Goal: Task Accomplishment & Management: Complete application form

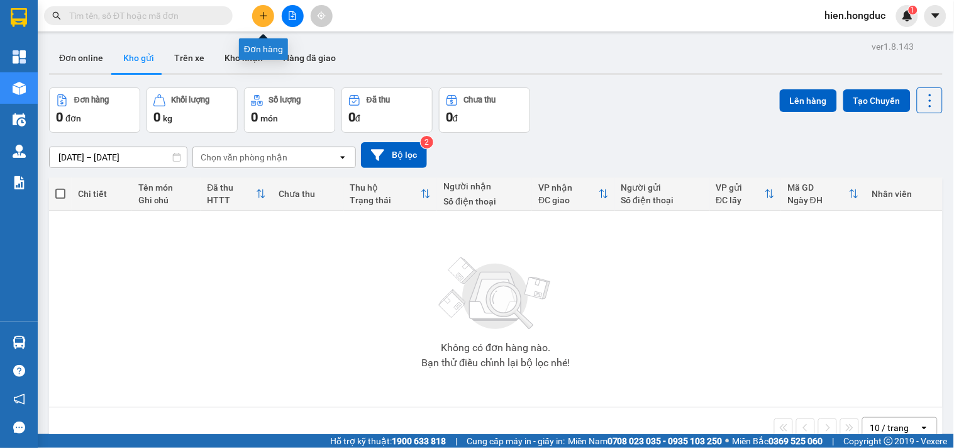
click at [262, 22] on button at bounding box center [263, 16] width 22 height 22
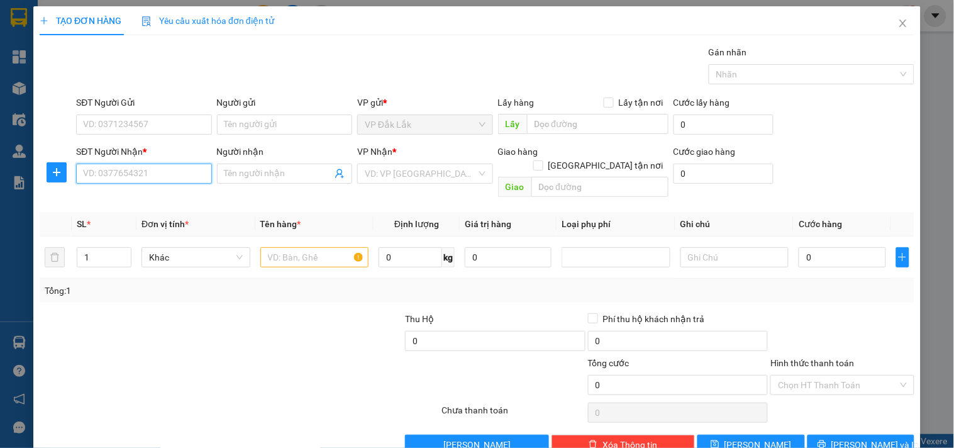
click at [150, 173] on input "SĐT Người Nhận *" at bounding box center [143, 173] width 135 height 20
click at [133, 176] on input "SĐT Người Nhận *" at bounding box center [143, 173] width 135 height 20
click at [252, 171] on input "Người nhận" at bounding box center [277, 174] width 107 height 14
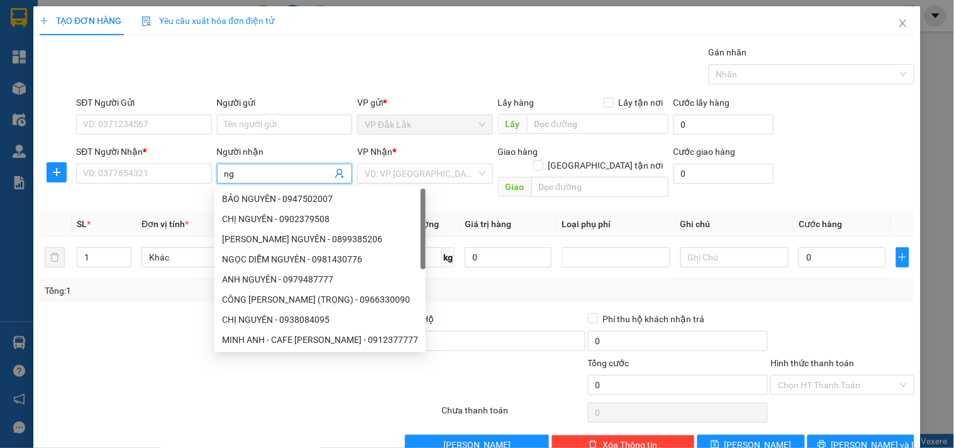
type input "n"
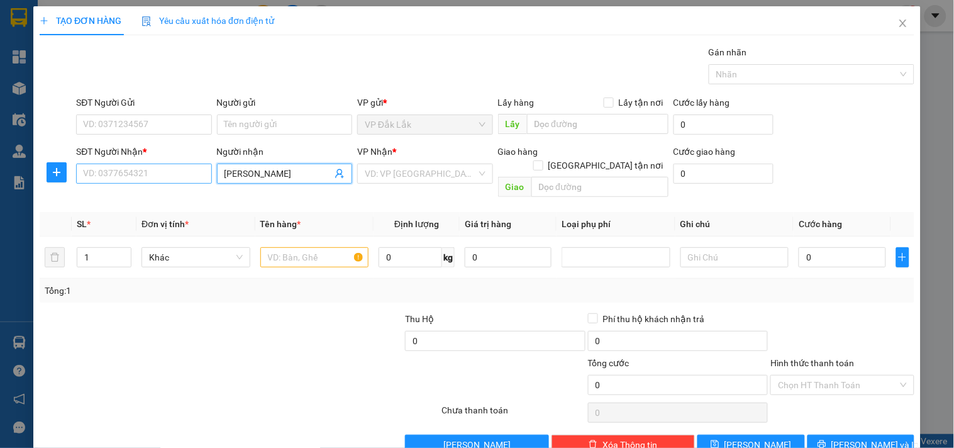
type input "[PERSON_NAME]"
click at [97, 174] on input "SĐT Người Nhận *" at bounding box center [143, 173] width 135 height 20
type input "0365774245"
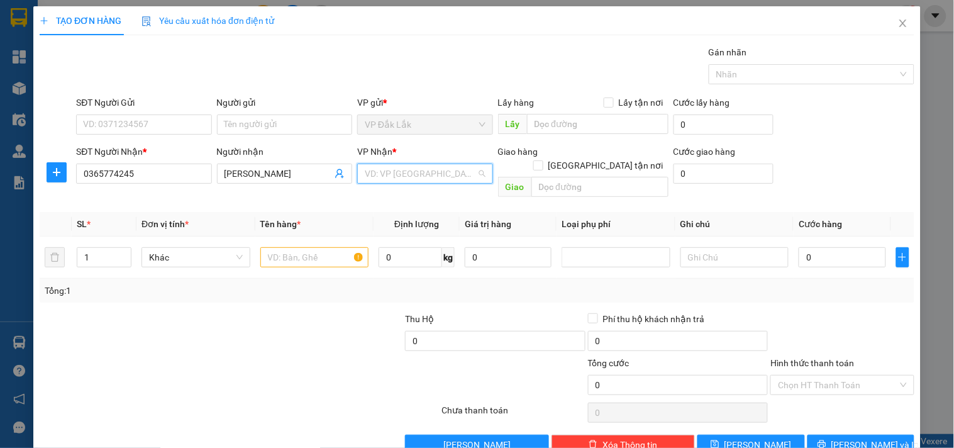
click at [437, 178] on input "search" at bounding box center [420, 173] width 111 height 19
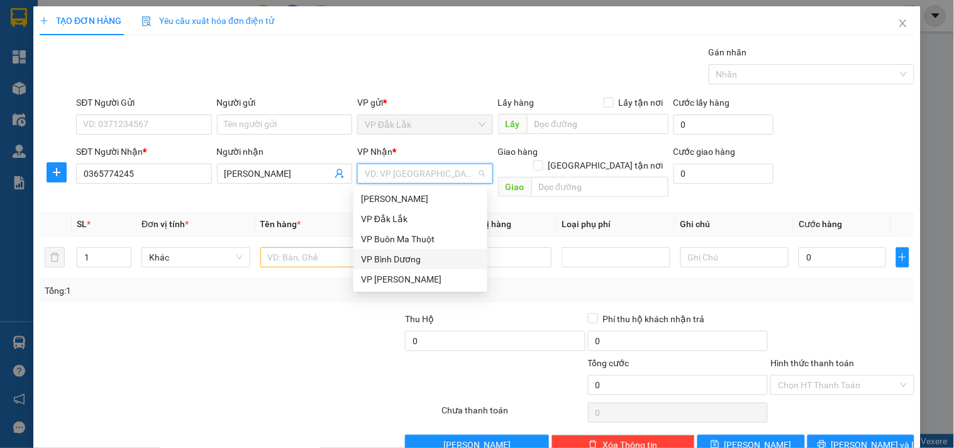
click at [428, 259] on div "VP Bình Dương" at bounding box center [420, 259] width 119 height 14
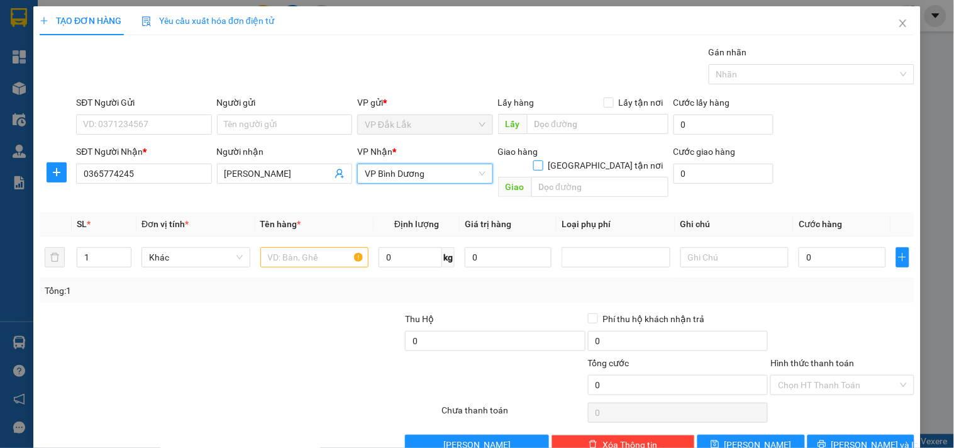
click at [542, 160] on input "[GEOGRAPHIC_DATA] tận nơi" at bounding box center [537, 164] width 9 height 9
checkbox input "true"
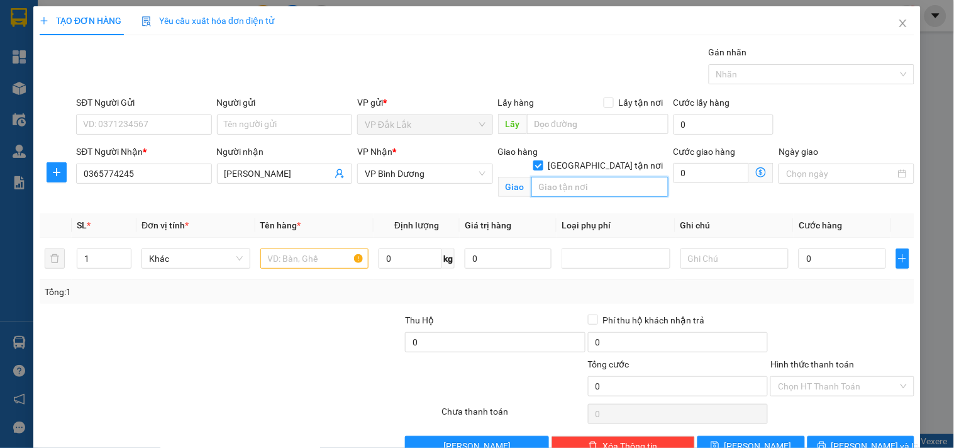
click at [588, 179] on input "text" at bounding box center [599, 187] width 137 height 20
click at [619, 177] on input "2A HẼM 22 LAM SƠN,P2,TAQAN BÌNH" at bounding box center [599, 187] width 137 height 20
click at [626, 177] on input "2A HẼM 22 LAM SƠN,P2,TAQAN BÌNH" at bounding box center [599, 187] width 137 height 20
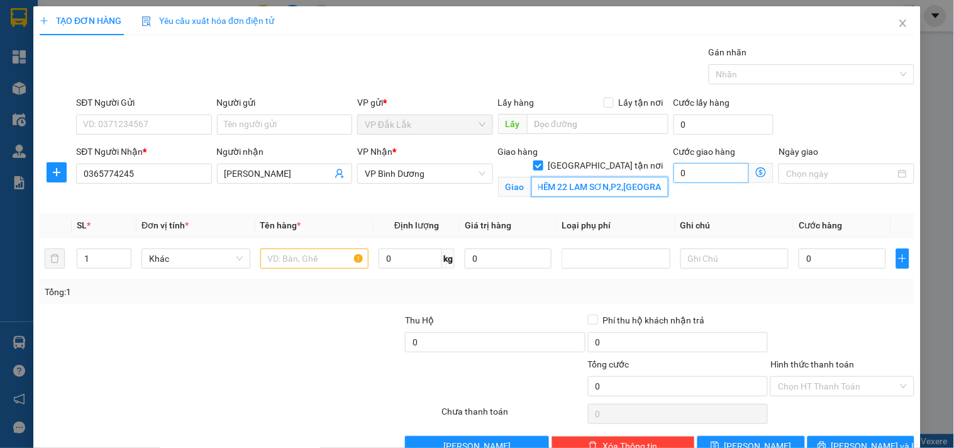
type input "2A HẼM 22 LAM SƠN,P2,[GEOGRAPHIC_DATA]"
click at [706, 173] on input "0" at bounding box center [711, 173] width 76 height 20
type input "1"
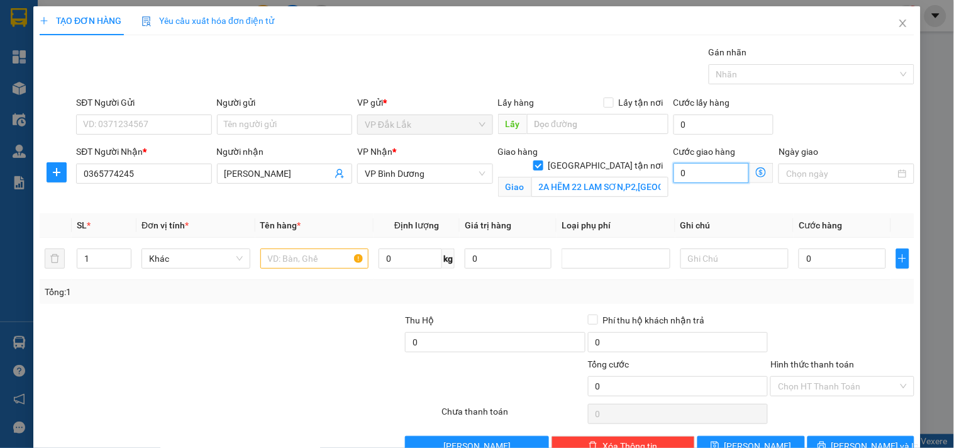
type input "1"
type input "10"
type input "100"
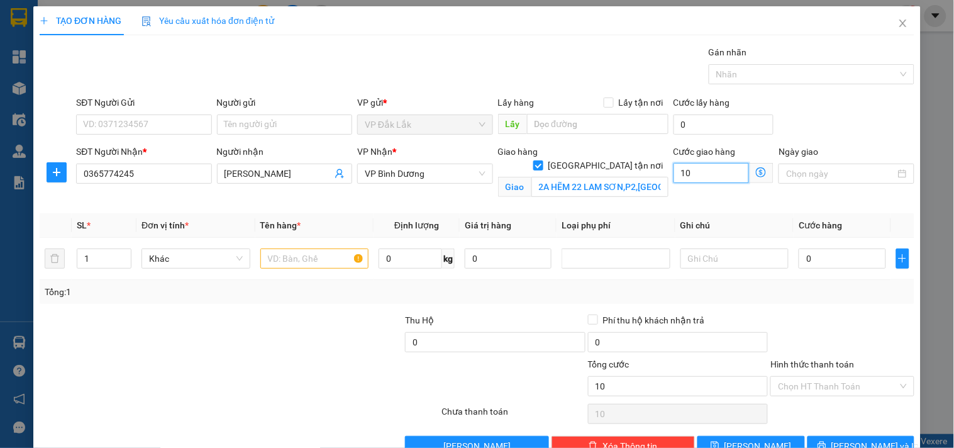
type input "100"
type input "1.000"
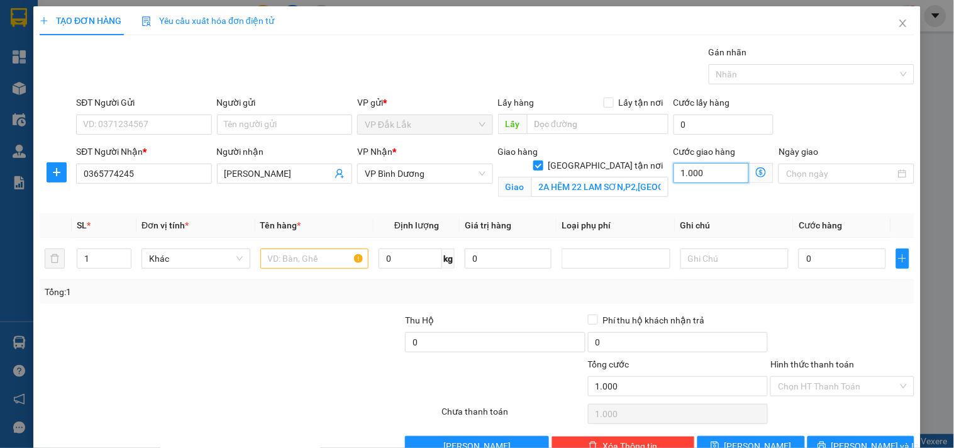
type input "10.000"
type input "100.000"
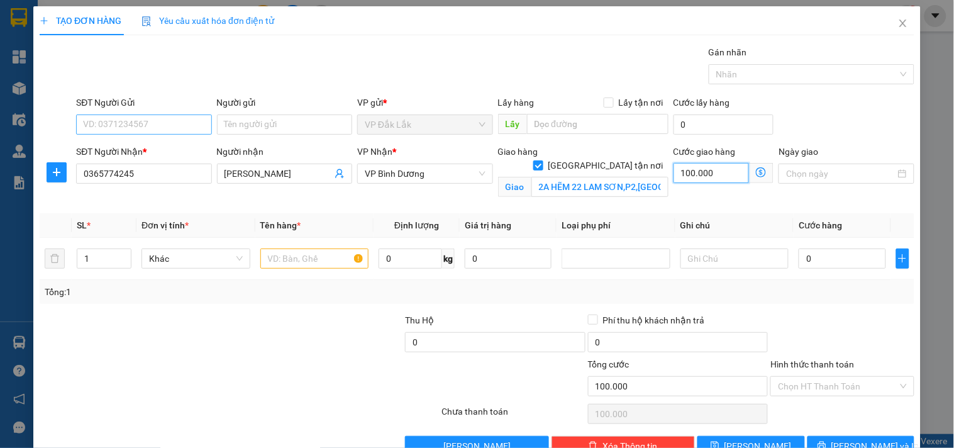
type input "100.000"
click at [145, 129] on input "SĐT Người Gửi" at bounding box center [143, 124] width 135 height 20
type input "0988209236"
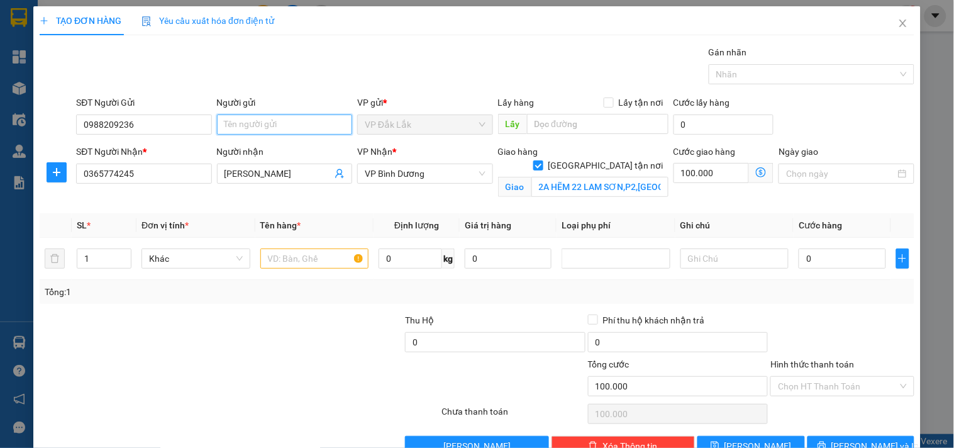
click at [250, 122] on input "Người gửi" at bounding box center [284, 124] width 135 height 20
type input "ANH DUẪN"
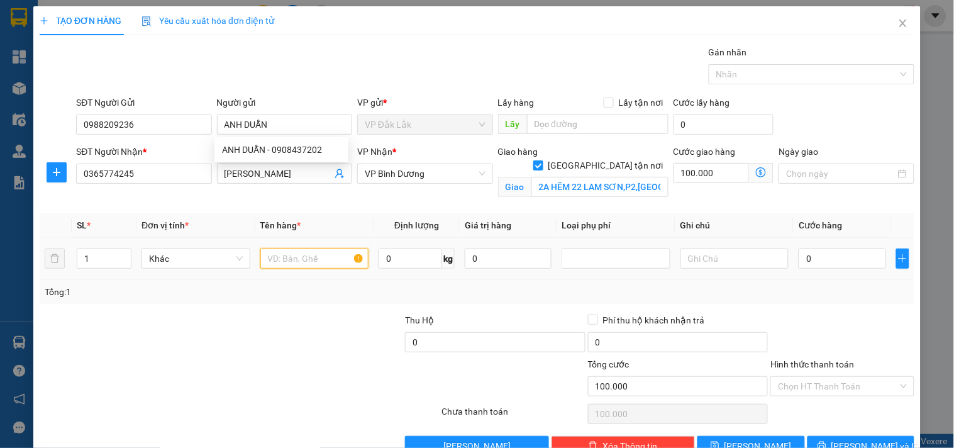
click at [283, 259] on input "text" at bounding box center [314, 258] width 109 height 20
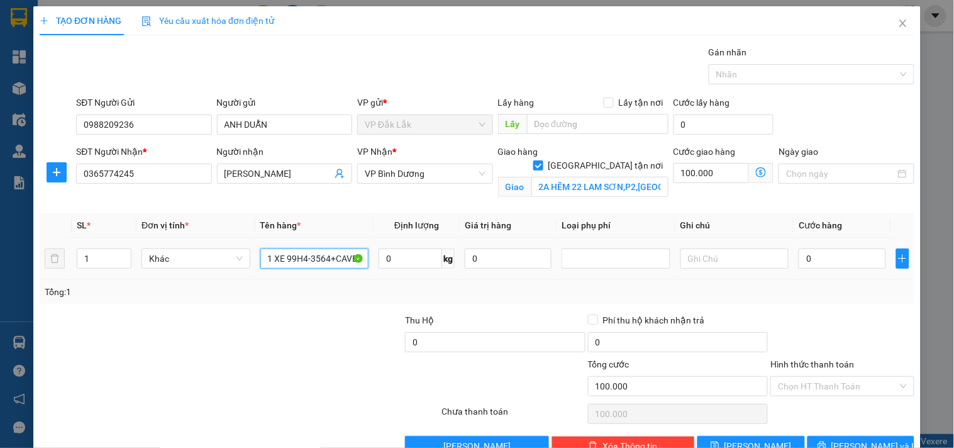
scroll to position [0, 1]
type input "1 XE 99H4-3564+CAVET"
click at [385, 255] on input "0" at bounding box center [409, 258] width 63 height 20
type input "70"
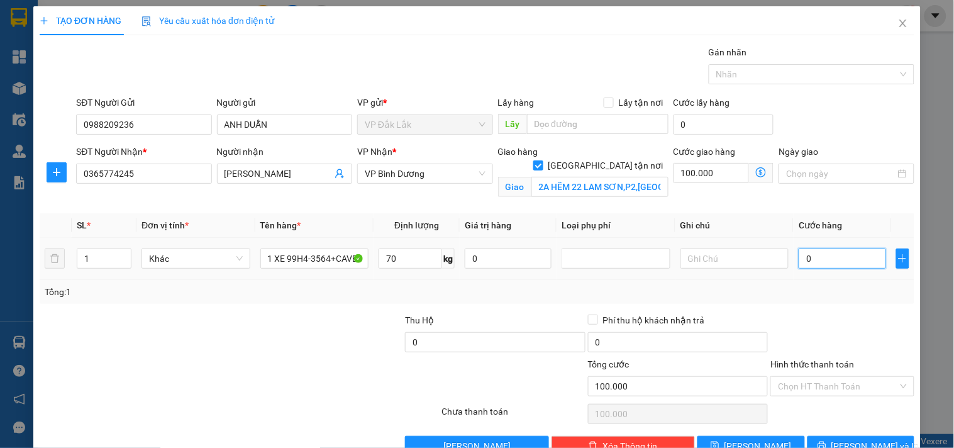
click at [833, 261] on input "0" at bounding box center [841, 258] width 87 height 20
type input "3"
type input "100.003"
type input "30"
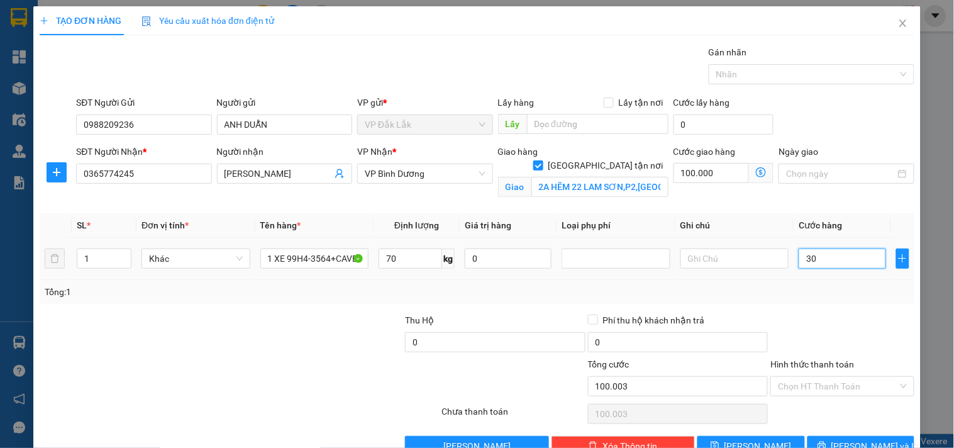
type input "100.030"
type input "300"
type input "100.300"
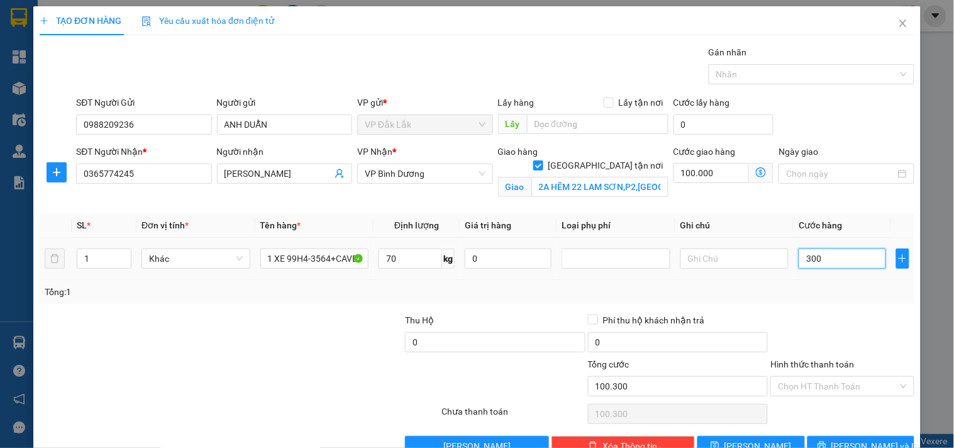
type input "3.000"
type input "103.000"
type input "30.000"
type input "130.000"
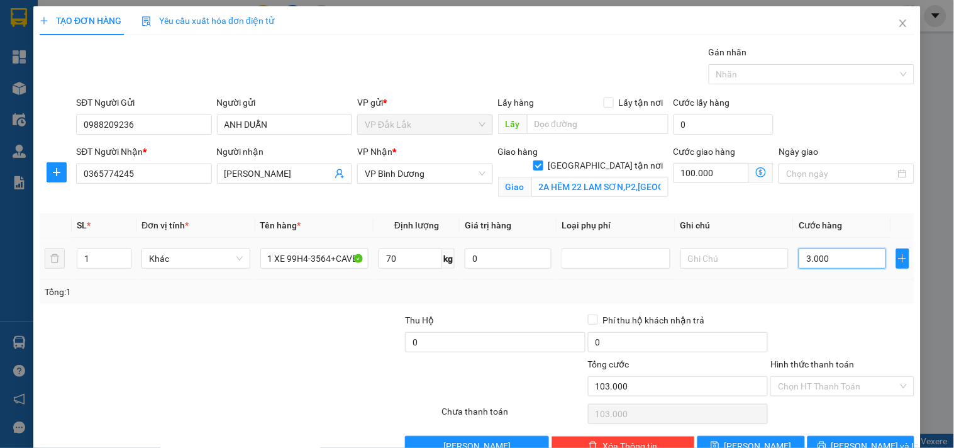
type input "130.000"
type input "300.000"
type input "400.000"
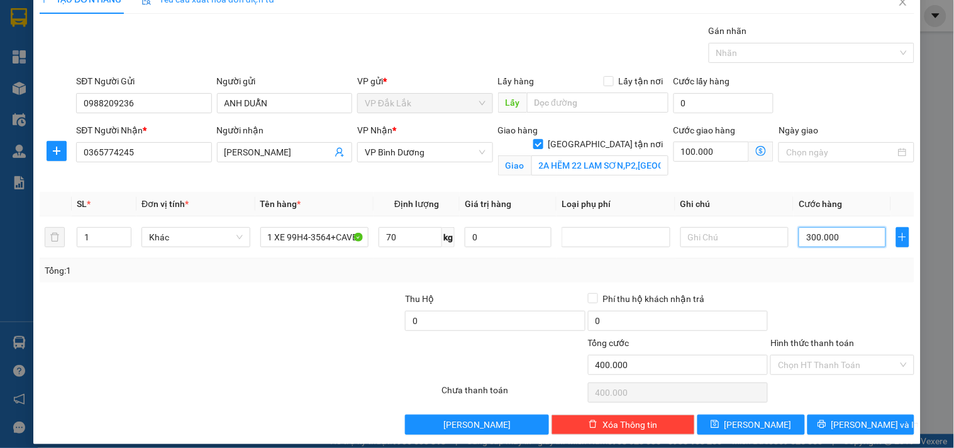
scroll to position [33, 0]
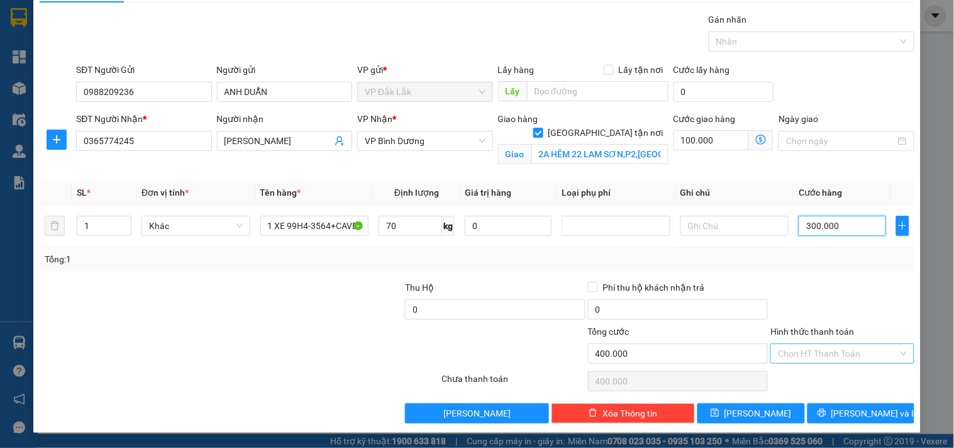
type input "300.000"
click at [843, 350] on input "Hình thức thanh toán" at bounding box center [837, 353] width 119 height 19
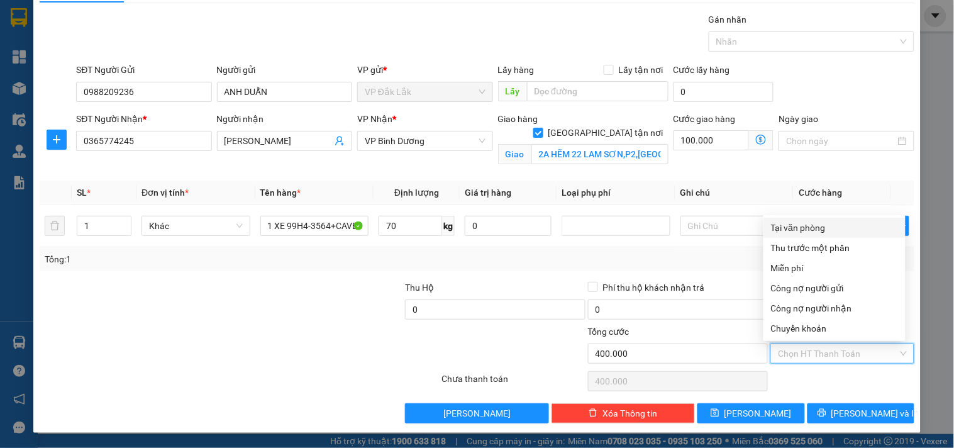
click at [818, 228] on div "Tại văn phòng" at bounding box center [834, 228] width 127 height 14
type input "0"
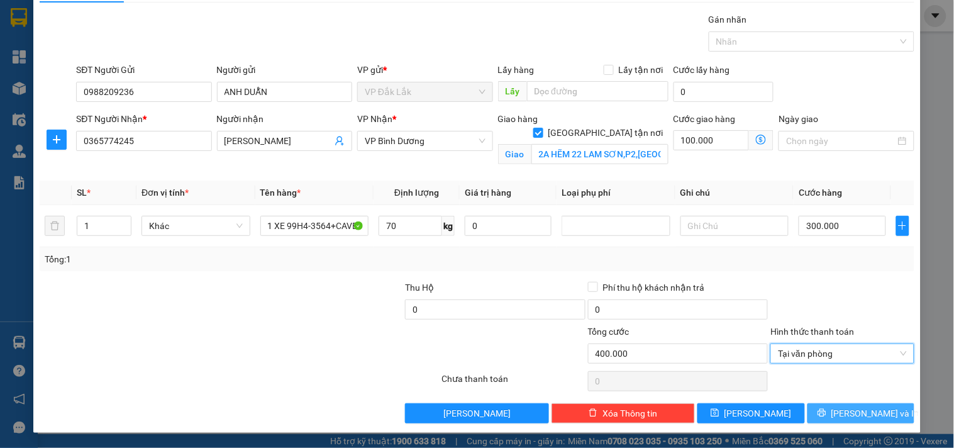
click at [825, 412] on icon "printer" at bounding box center [821, 413] width 8 height 8
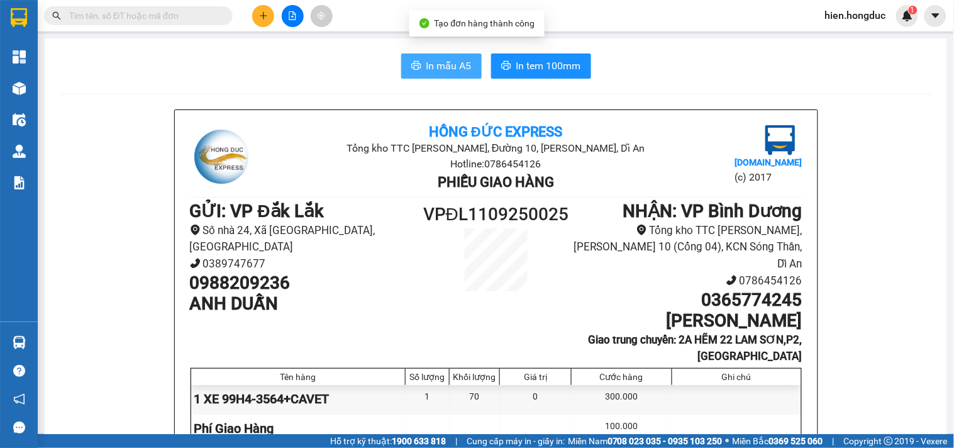
click at [440, 62] on span "In mẫu A5" at bounding box center [448, 66] width 45 height 16
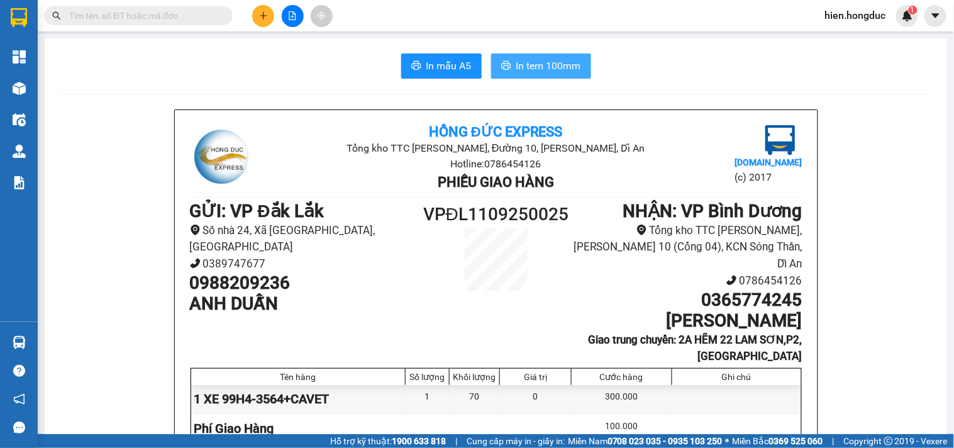
click at [524, 72] on span "In tem 100mm" at bounding box center [548, 66] width 65 height 16
